Goal: Find specific page/section: Find specific page/section

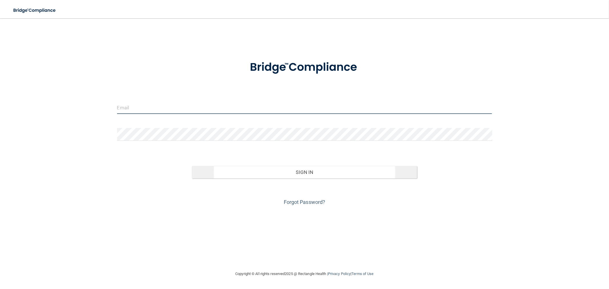
type input "[EMAIL_ADDRESS][DOMAIN_NAME]"
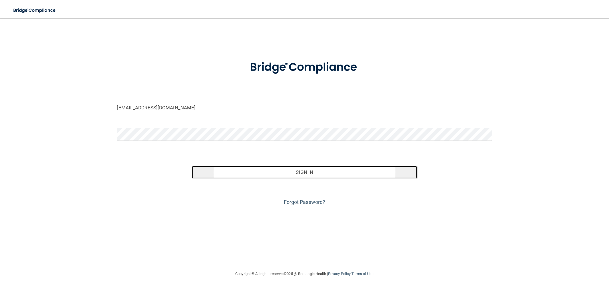
click at [211, 169] on button "Sign In" at bounding box center [304, 172] width 225 height 13
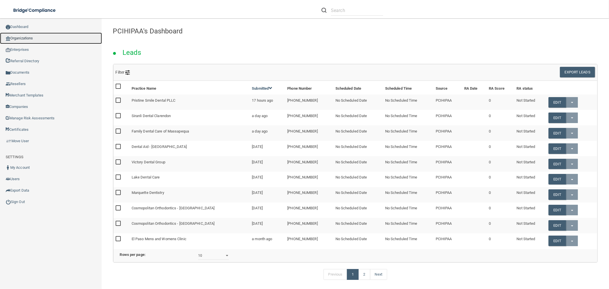
click at [49, 35] on link "Organizations" at bounding box center [51, 38] width 102 height 11
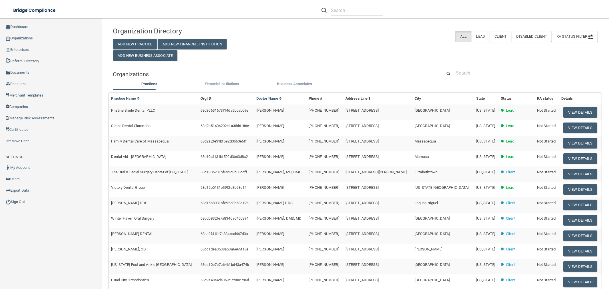
click at [483, 80] on div "Organizations" at bounding box center [355, 74] width 493 height 13
click at [482, 73] on input "text" at bounding box center [523, 73] width 134 height 11
paste input "[PERSON_NAME]. Pierre DDS"
type input "[PERSON_NAME]. Pierre DDS"
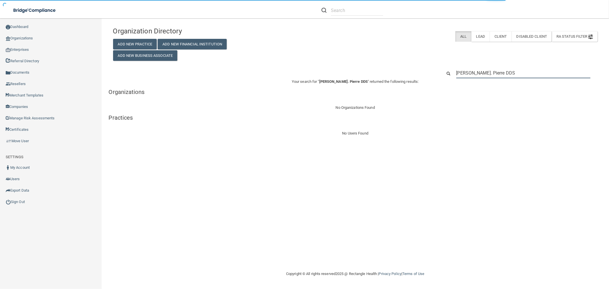
click at [472, 72] on input "[PERSON_NAME]. Pierre DDS" at bounding box center [523, 73] width 134 height 11
type input "[PERSON_NAME]. [PERSON_NAME]"
click at [473, 74] on input "[PERSON_NAME]. [PERSON_NAME]" at bounding box center [523, 73] width 134 height 11
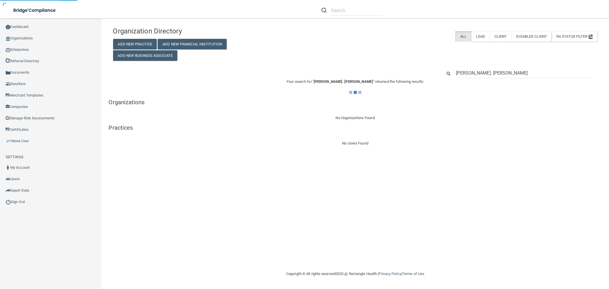
click at [473, 74] on input "[PERSON_NAME]. [PERSON_NAME]" at bounding box center [523, 73] width 134 height 11
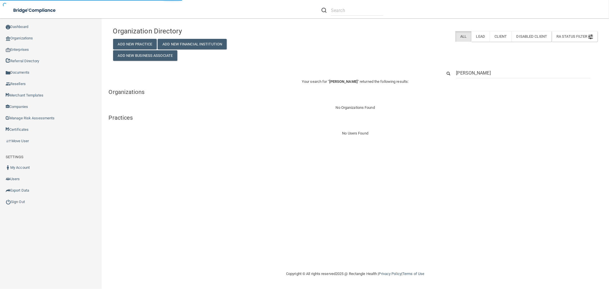
type input "[PERSON_NAME]"
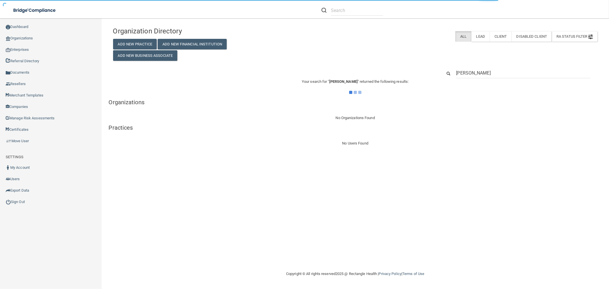
type input "[PERSON_NAME]"
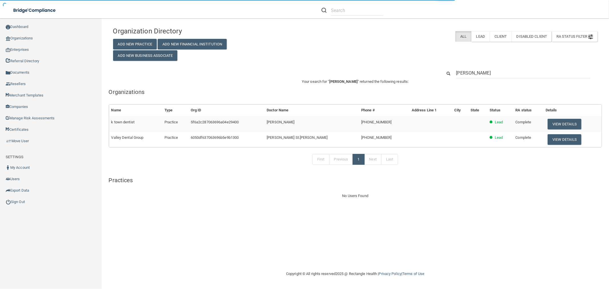
type input "[PERSON_NAME]"
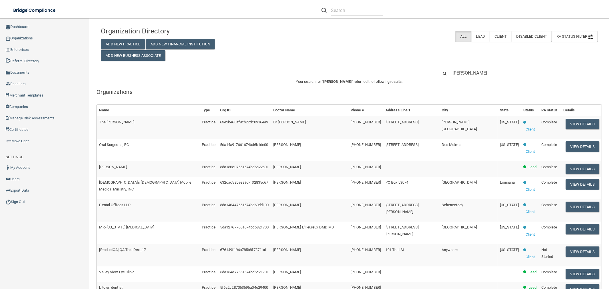
drag, startPoint x: 472, startPoint y: 74, endPoint x: 423, endPoint y: 74, distance: 49.1
click at [423, 74] on div "[PERSON_NAME]" at bounding box center [348, 73] width 505 height 11
paste input "[PHONE_NUMBER]"
type input "[PHONE_NUMBER]"
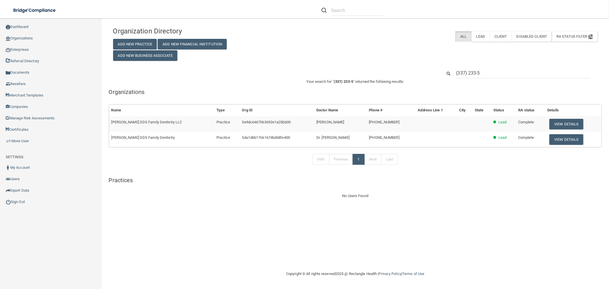
type input "(337) 233-"
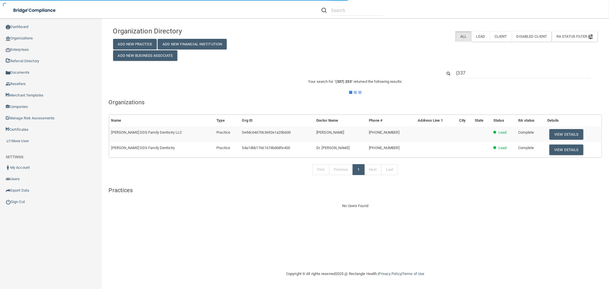
type input "(33"
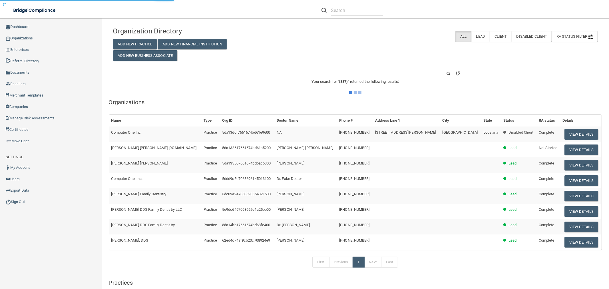
type input "("
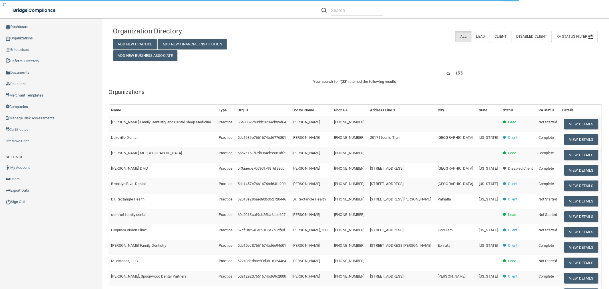
click at [514, 68] on input "(33" at bounding box center [523, 73] width 134 height 11
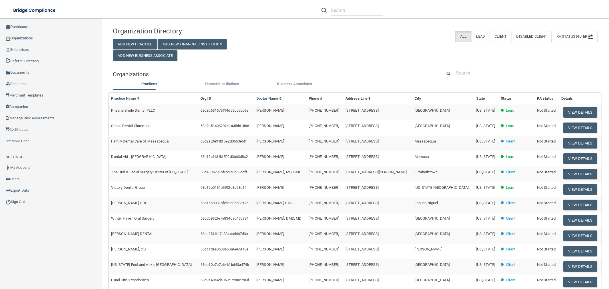
click at [514, 68] on input "text" at bounding box center [523, 73] width 134 height 11
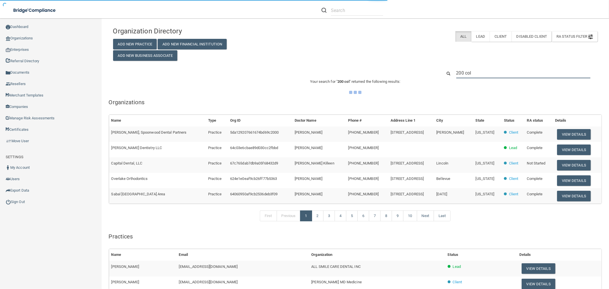
type input "200 coll"
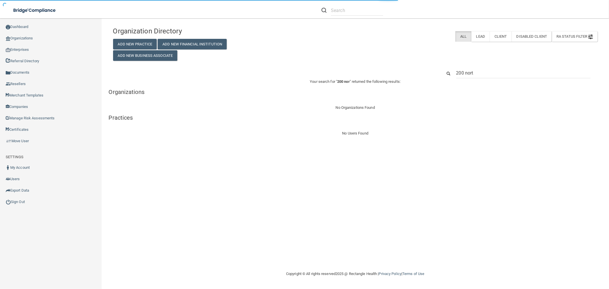
type input "200 north"
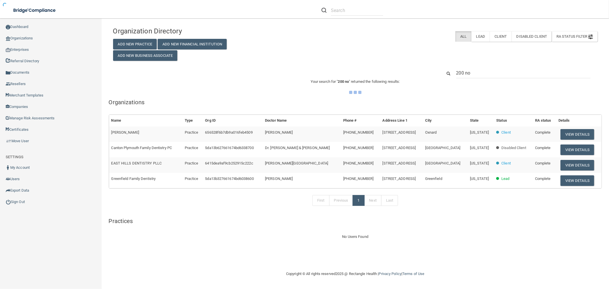
type input "200 n"
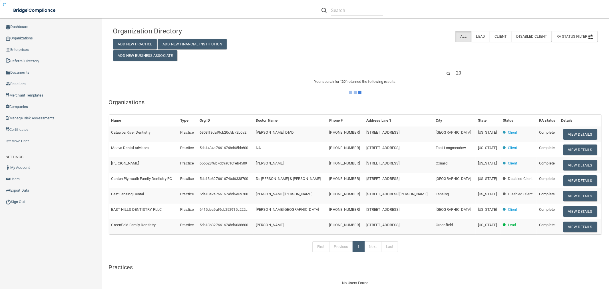
type input "2"
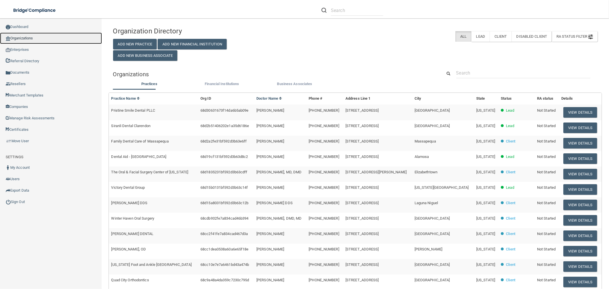
click at [64, 40] on link "Organizations" at bounding box center [51, 38] width 102 height 11
click at [564, 140] on button "View Details" at bounding box center [580, 143] width 34 height 11
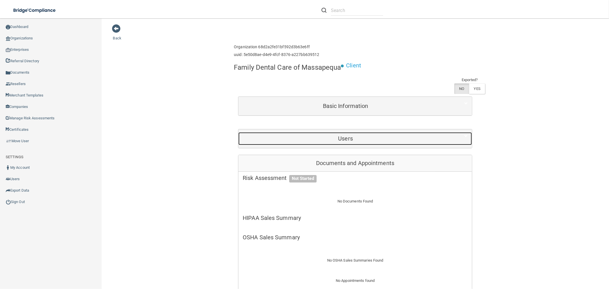
click at [389, 138] on h5 "Users" at bounding box center [345, 138] width 205 height 6
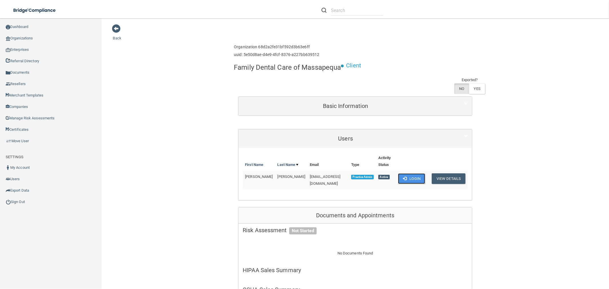
click at [414, 180] on button "Login" at bounding box center [411, 178] width 27 height 11
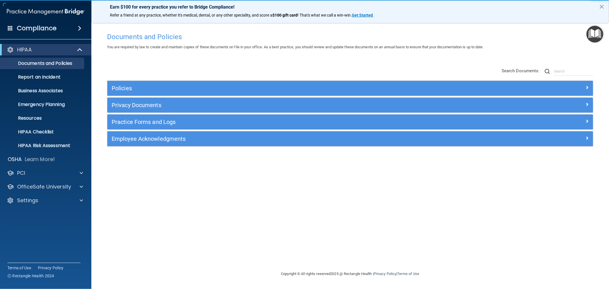
click at [138, 100] on div "Privacy Documents" at bounding box center [349, 105] width 485 height 15
